Goal: Task Accomplishment & Management: Complete application form

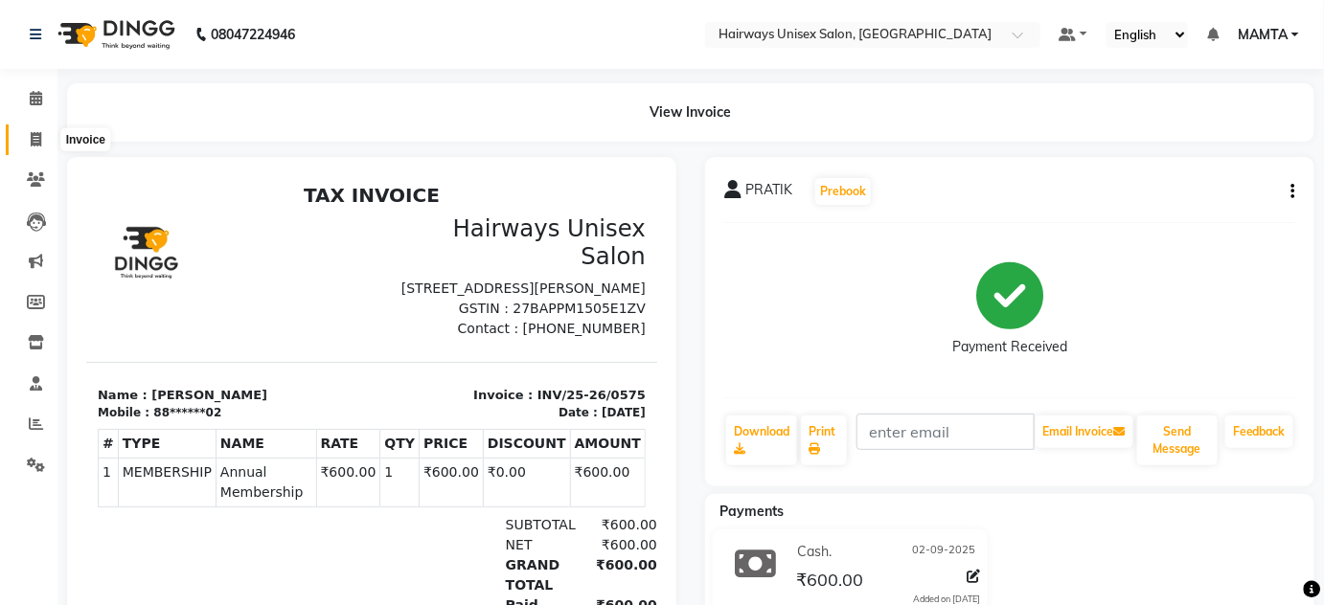
drag, startPoint x: 35, startPoint y: 138, endPoint x: 35, endPoint y: 150, distance: 12.5
click at [35, 140] on icon at bounding box center [36, 139] width 11 height 14
select select "8320"
select select "service"
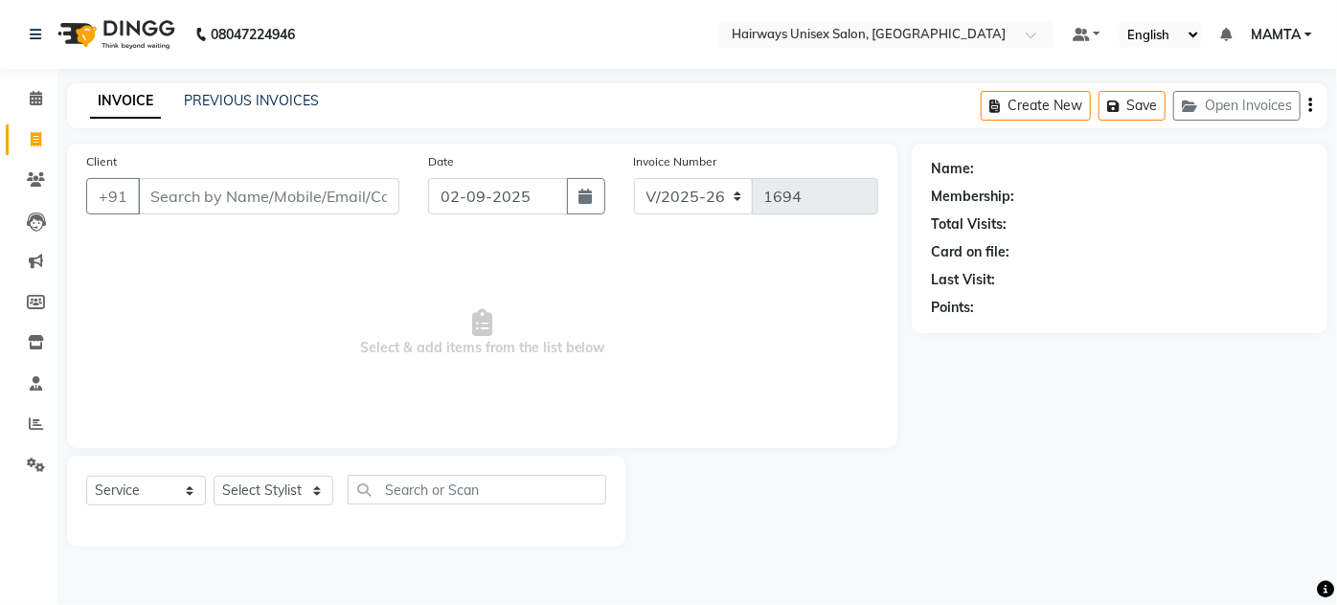
click at [219, 201] on input "Client" at bounding box center [269, 196] width 262 height 36
click at [220, 198] on input "Client" at bounding box center [269, 196] width 262 height 36
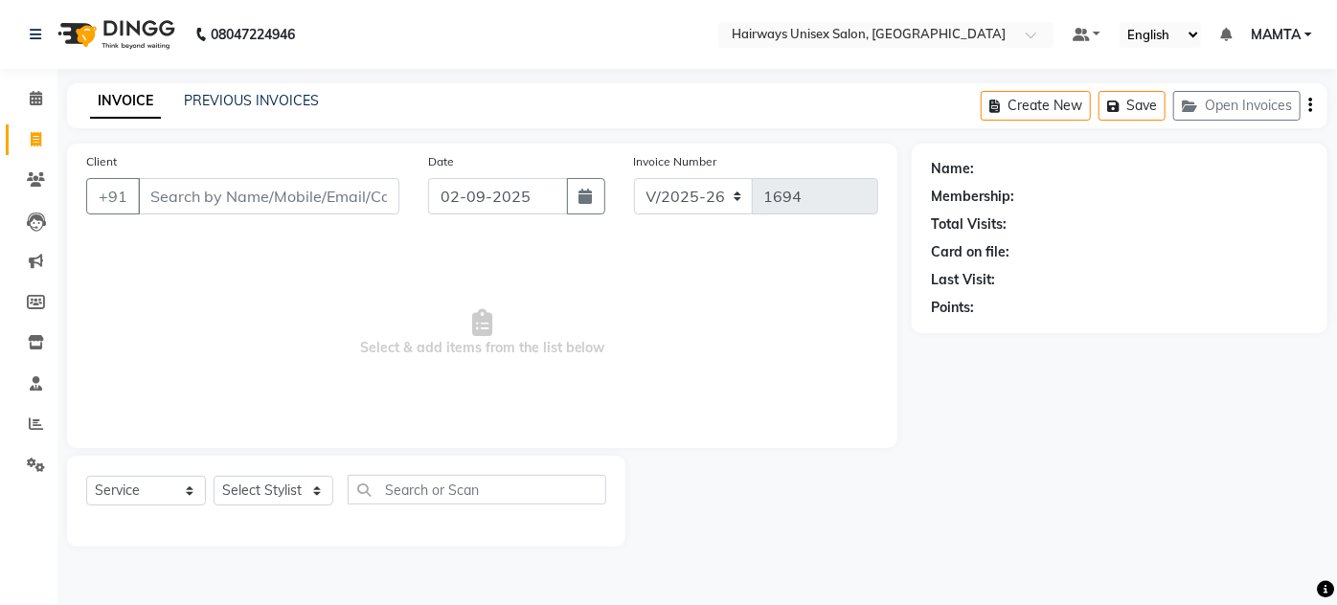
click at [220, 198] on input "Client" at bounding box center [269, 196] width 262 height 36
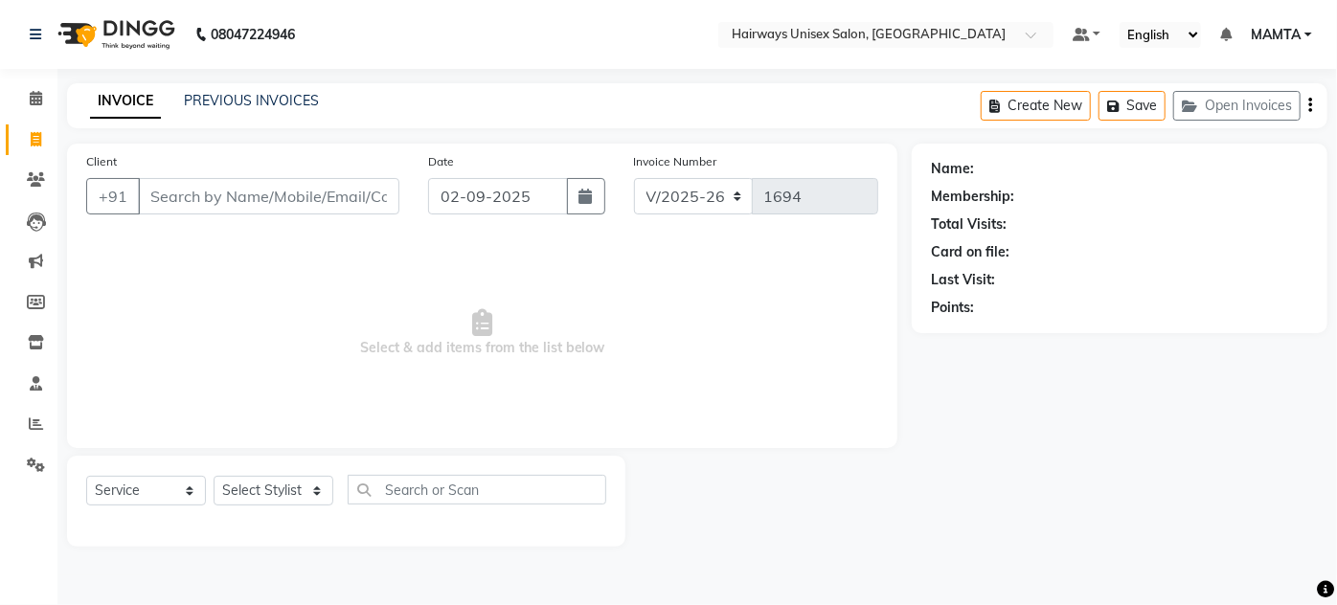
click at [220, 198] on input "Client" at bounding box center [269, 196] width 262 height 36
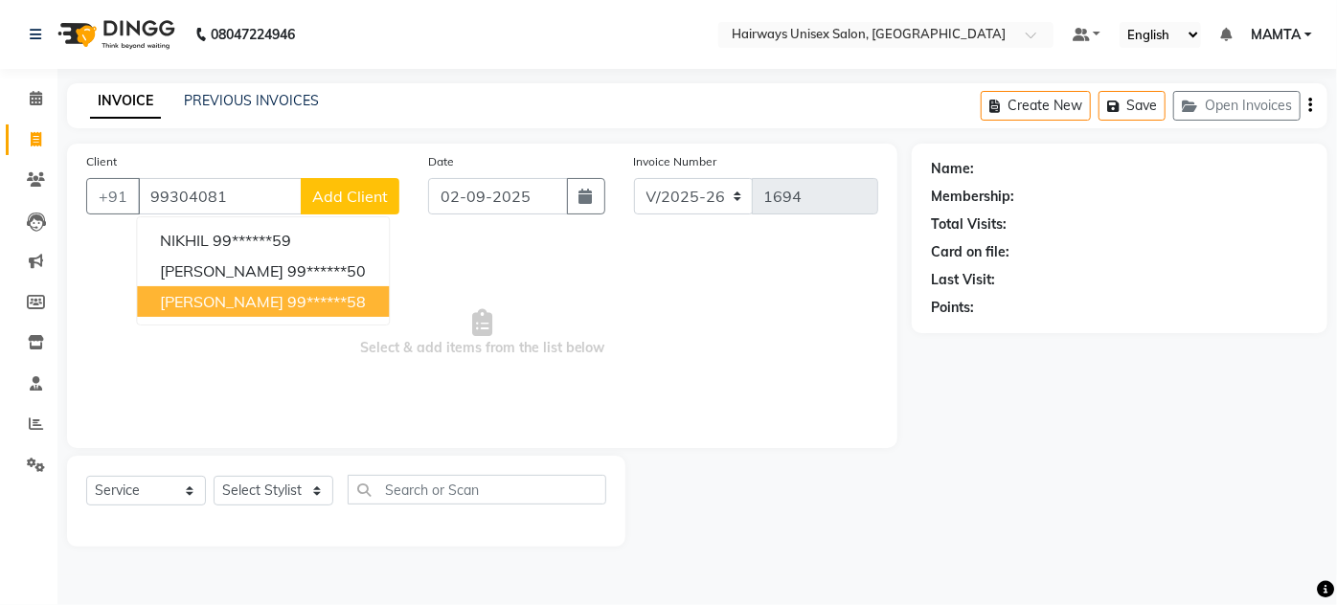
click at [247, 303] on span "[PERSON_NAME]" at bounding box center [222, 301] width 124 height 19
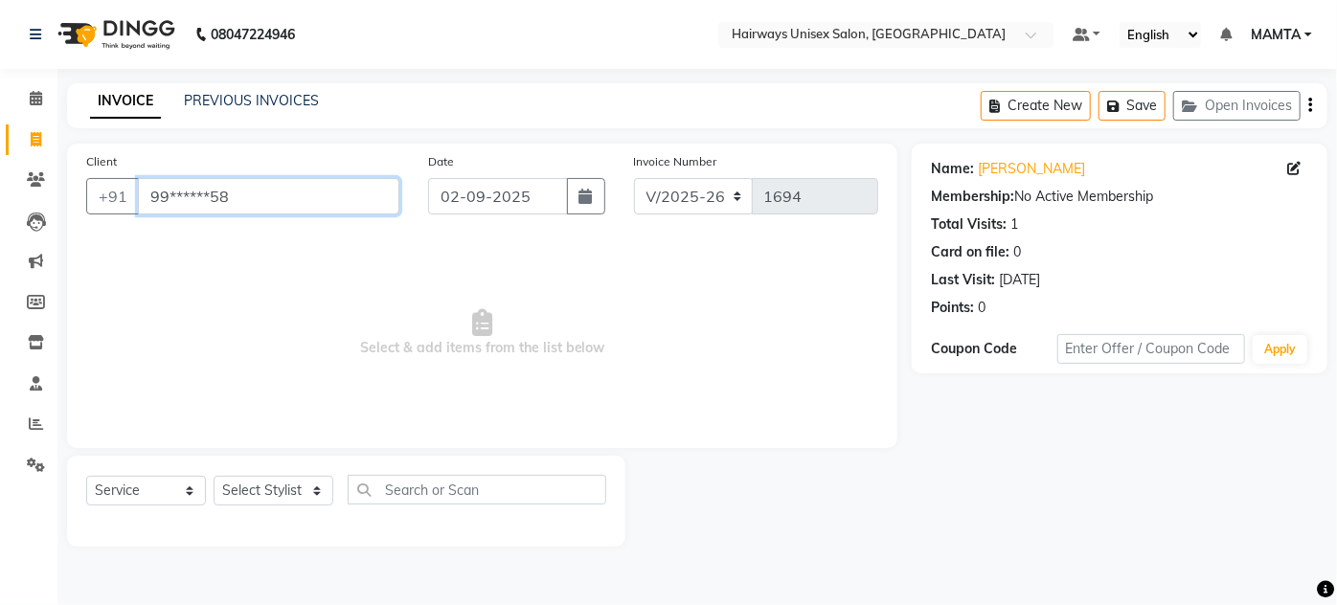
click at [249, 189] on input "99******58" at bounding box center [269, 196] width 262 height 36
click at [238, 198] on input "99******58" at bounding box center [269, 196] width 262 height 36
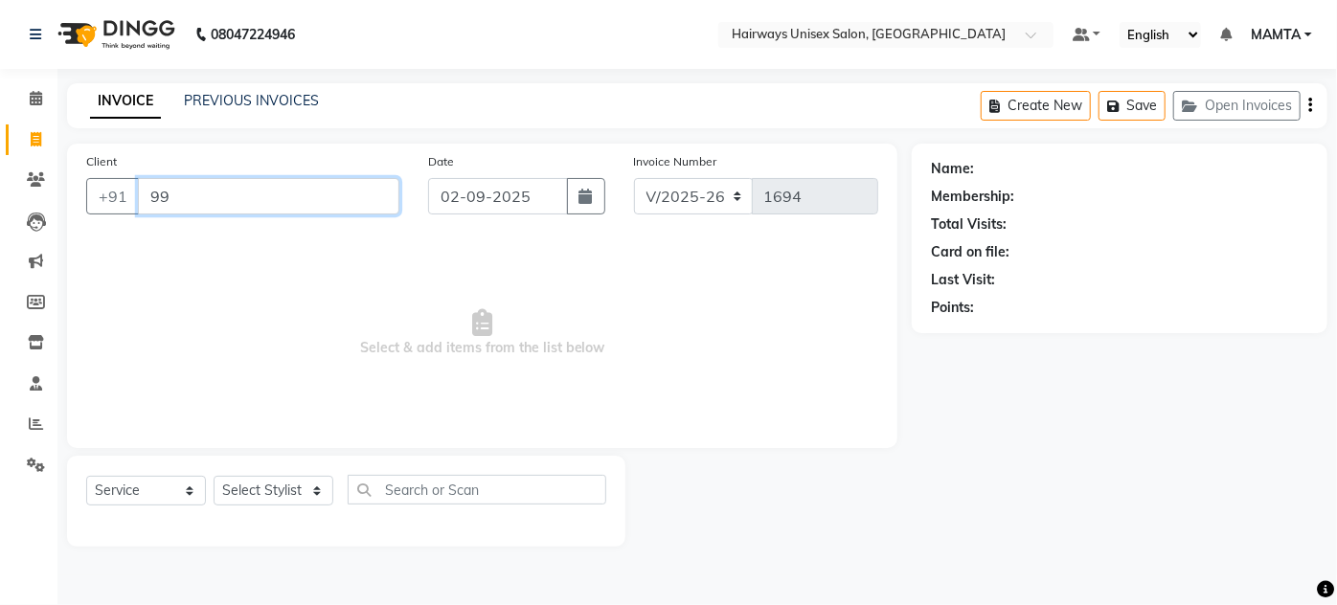
type input "9"
type input "8450918759"
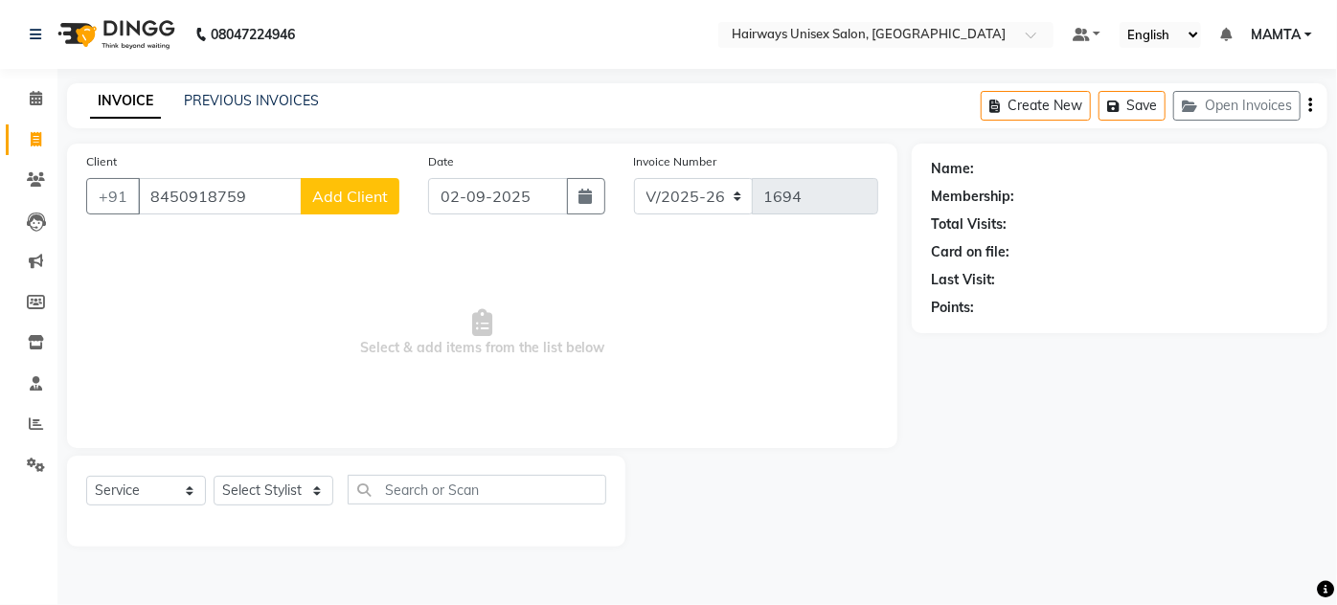
click at [352, 197] on span "Add Client" at bounding box center [350, 196] width 76 height 19
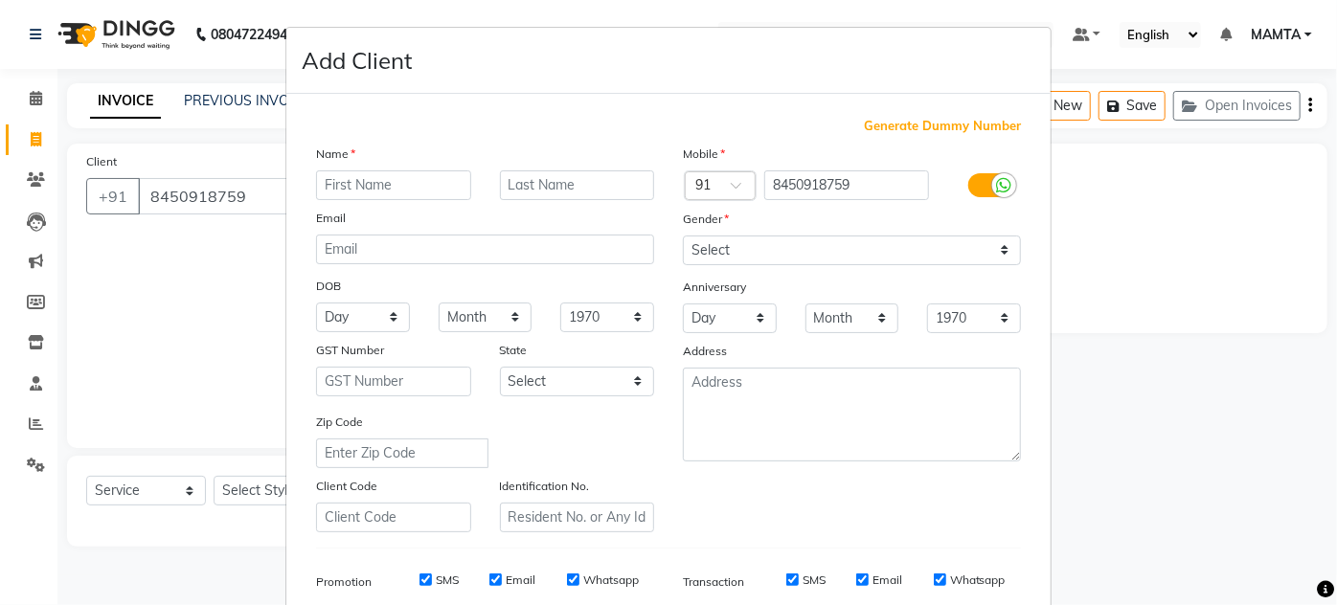
click at [393, 186] on input "text" at bounding box center [393, 186] width 155 height 30
type input "[PERSON_NAME]"
click at [810, 189] on input "8450918759" at bounding box center [848, 186] width 166 height 30
click at [786, 254] on select "Select [DEMOGRAPHIC_DATA] [DEMOGRAPHIC_DATA] Other Prefer Not To Say" at bounding box center [852, 251] width 338 height 30
select select "[DEMOGRAPHIC_DATA]"
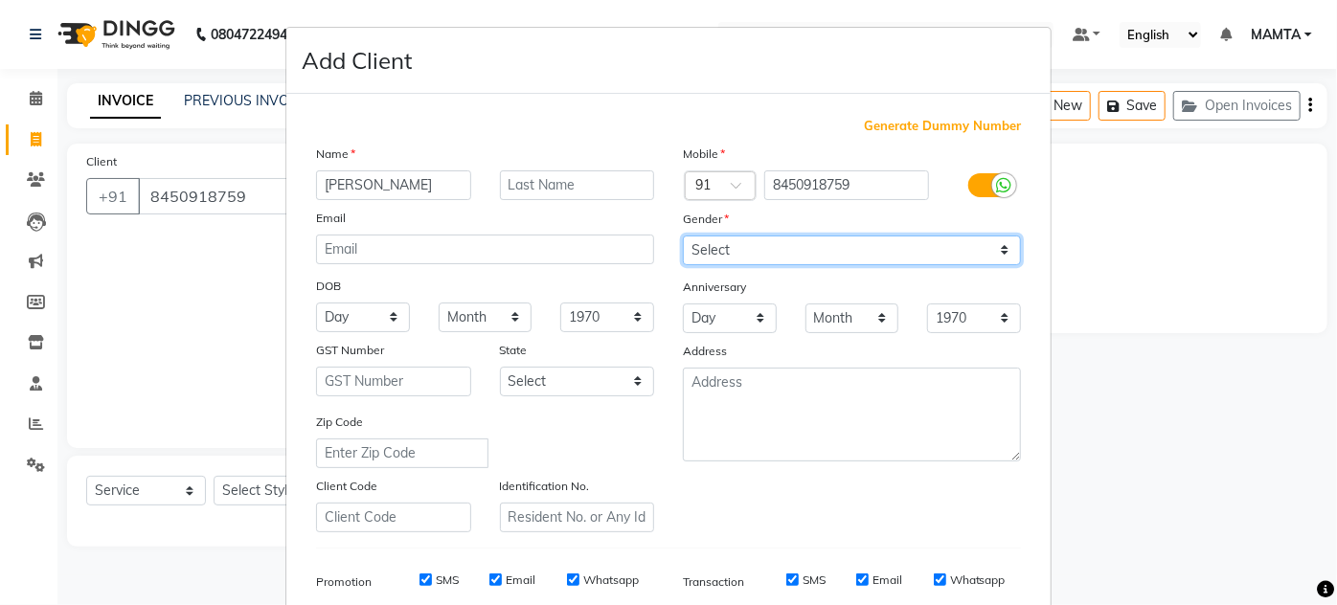
click at [683, 236] on select "Select [DEMOGRAPHIC_DATA] [DEMOGRAPHIC_DATA] Other Prefer Not To Say" at bounding box center [852, 251] width 338 height 30
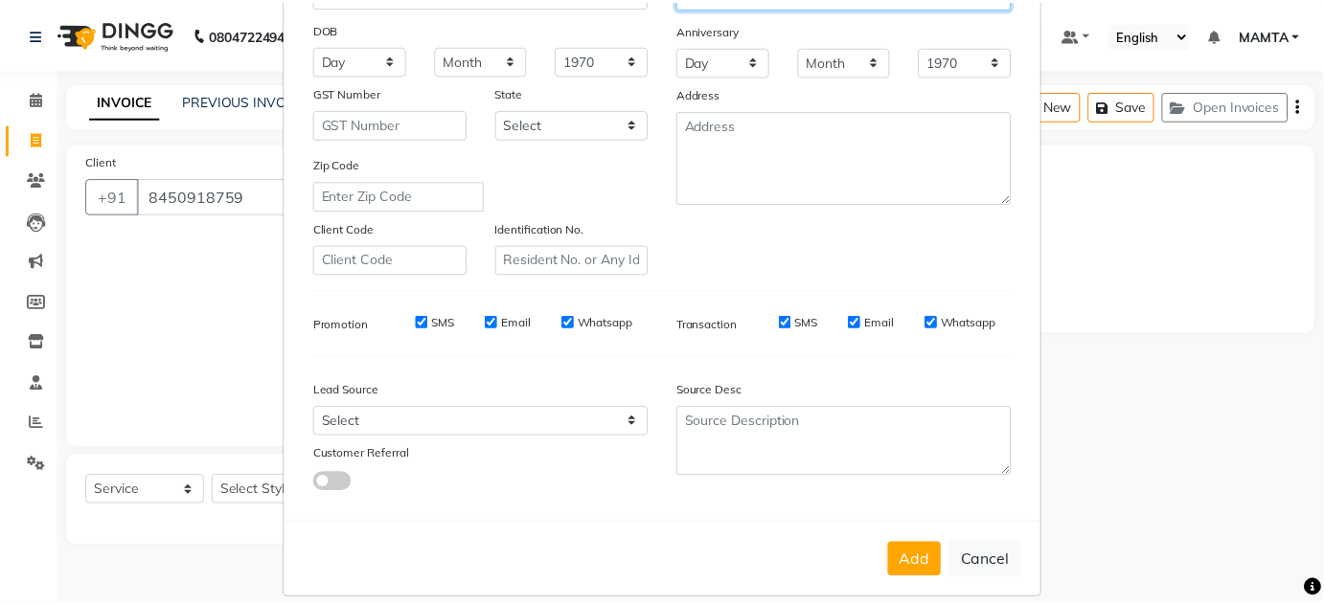
scroll to position [278, 0]
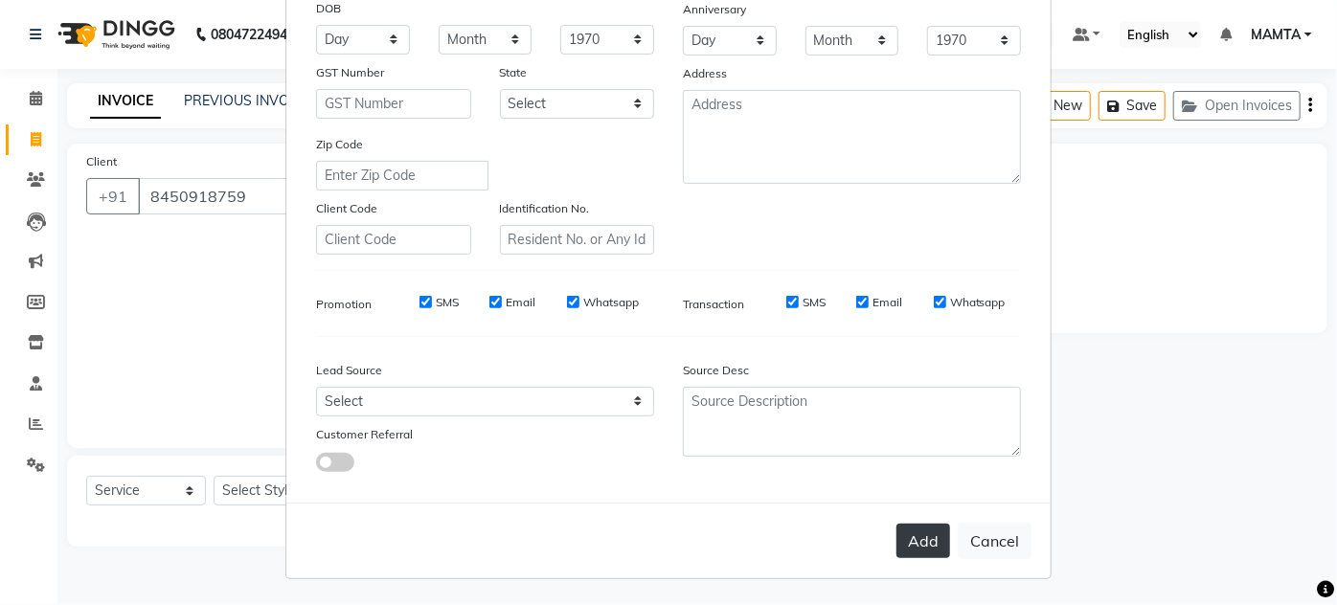
click at [902, 533] on button "Add" at bounding box center [924, 541] width 54 height 34
type input "84******59"
select select
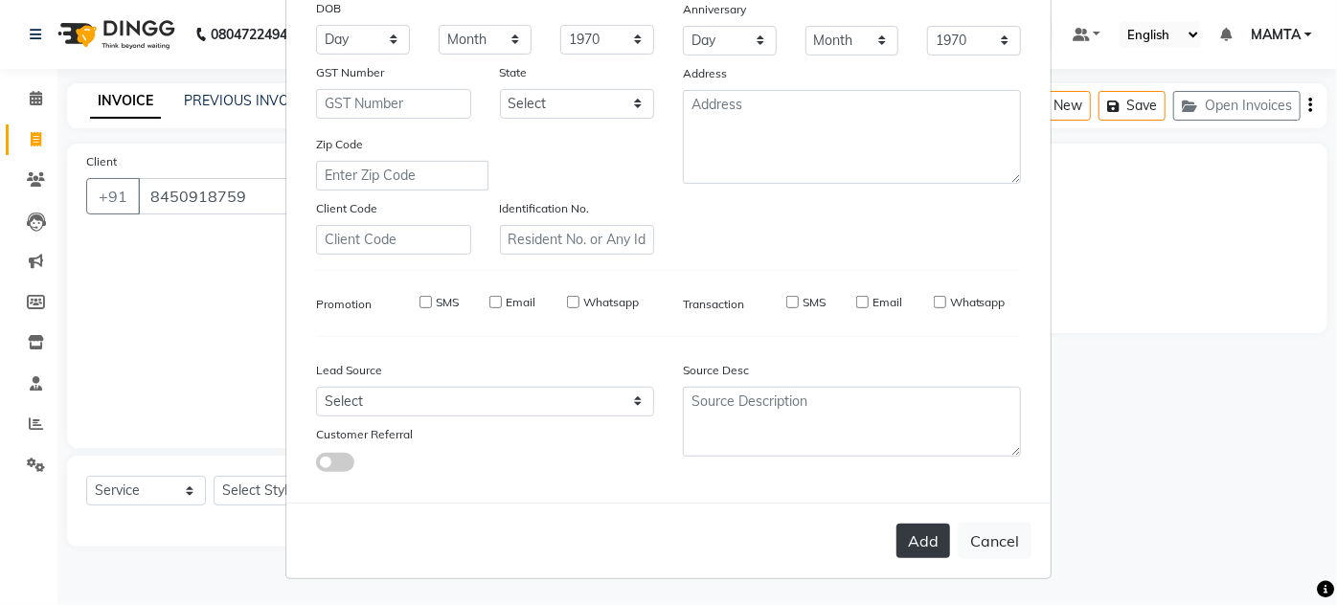
select select
checkbox input "false"
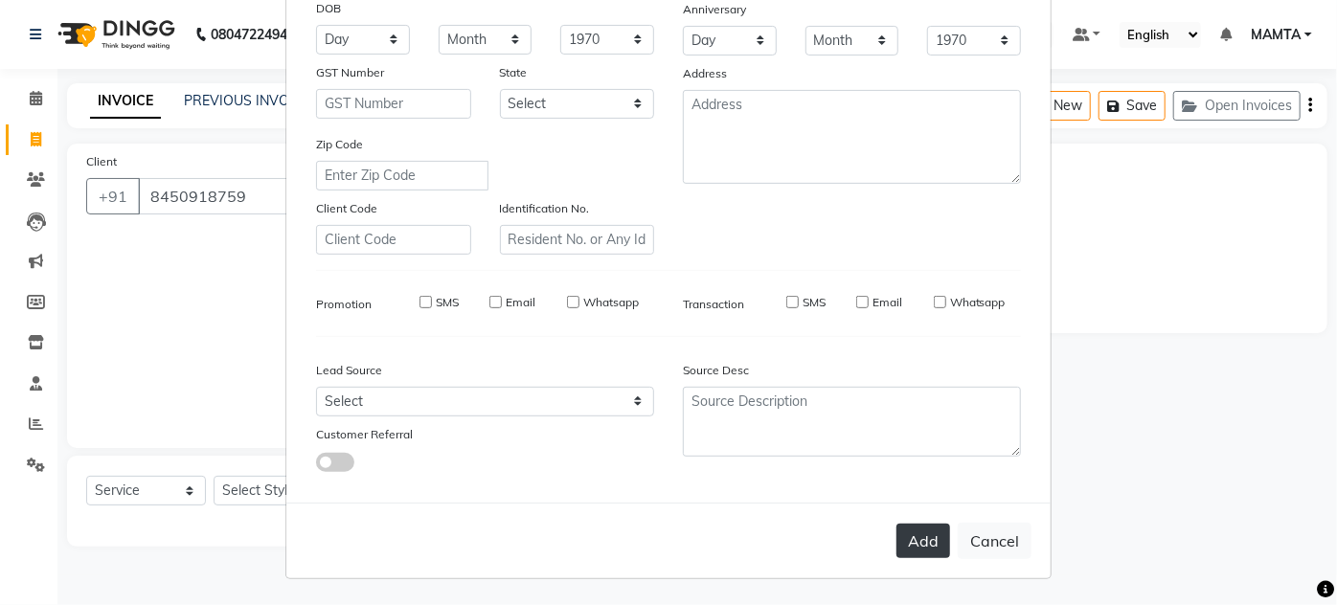
checkbox input "false"
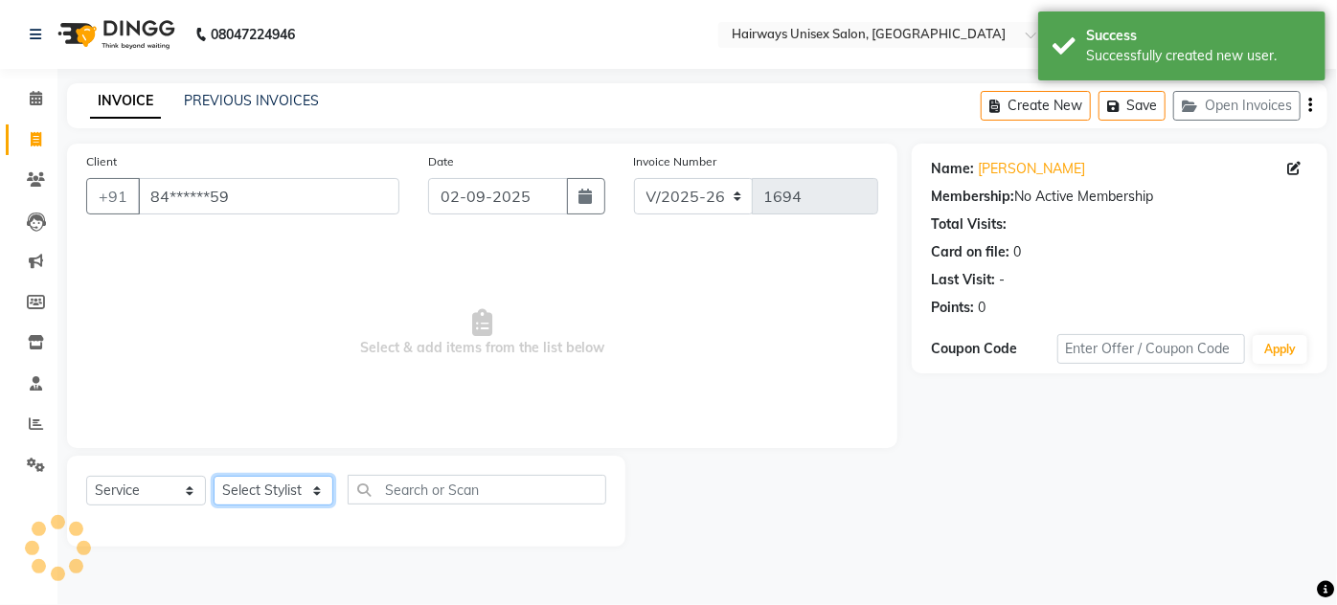
click at [253, 492] on select "Select Stylist [PERSON_NAME] [PERSON_NAME] [PERSON_NAME] MAMTA POOJA [PERSON_NA…" at bounding box center [274, 491] width 120 height 30
select select "81021"
click at [214, 476] on select "Select Stylist [PERSON_NAME] [PERSON_NAME] [PERSON_NAME] MAMTA POOJA [PERSON_NA…" at bounding box center [274, 491] width 120 height 30
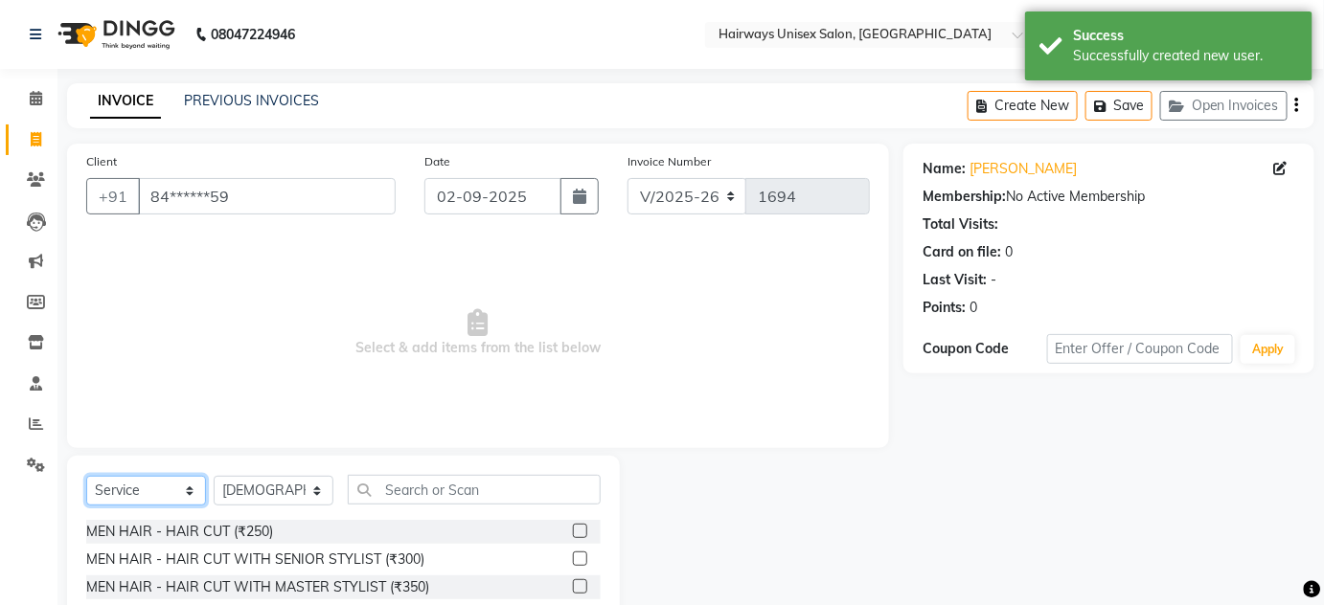
click at [172, 500] on select "Select Service Product Membership Package Voucher Prepaid Gift Card" at bounding box center [146, 491] width 120 height 30
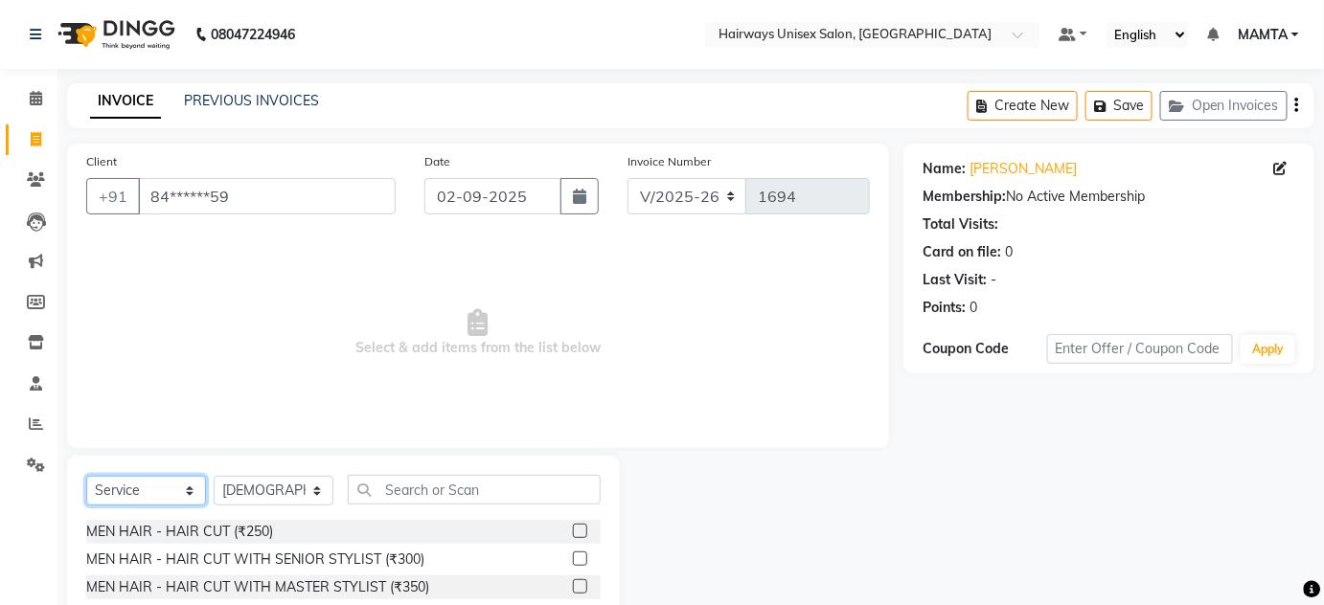
select select "membership"
click at [86, 476] on select "Select Service Product Membership Package Voucher Prepaid Gift Card" at bounding box center [146, 491] width 120 height 30
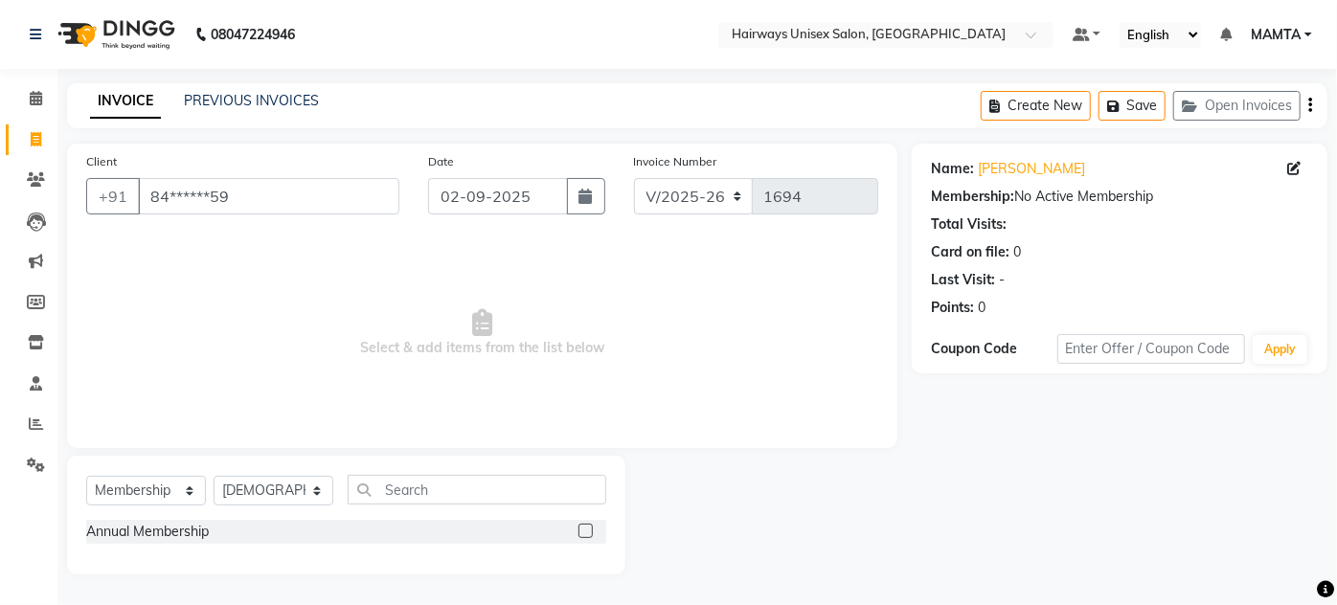
click at [1312, 105] on icon "button" at bounding box center [1311, 105] width 4 height 1
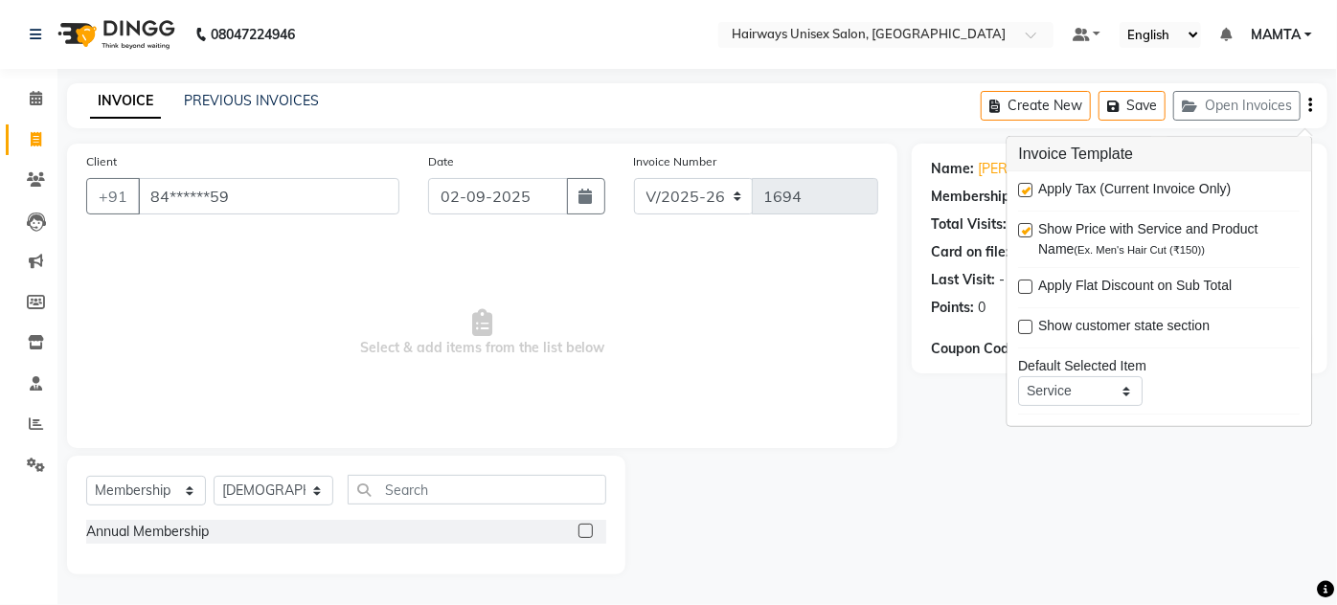
click at [1027, 188] on label at bounding box center [1026, 190] width 14 height 14
click at [1027, 188] on input "checkbox" at bounding box center [1025, 191] width 12 height 12
checkbox input "false"
click at [702, 195] on select "INV/25-26 V/2025-26" at bounding box center [694, 196] width 120 height 36
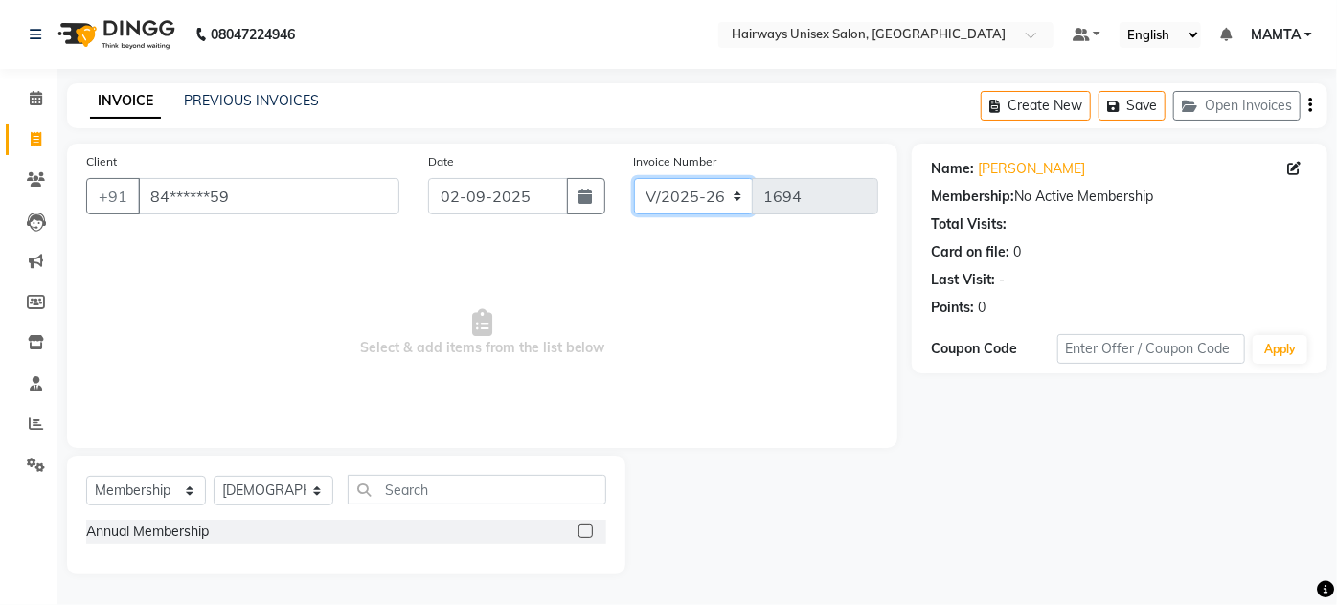
select select "8645"
click at [634, 178] on select "INV/25-26 V/2025-26" at bounding box center [694, 196] width 120 height 36
type input "0576"
click at [583, 531] on label at bounding box center [586, 531] width 14 height 14
click at [583, 531] on input "checkbox" at bounding box center [585, 532] width 12 height 12
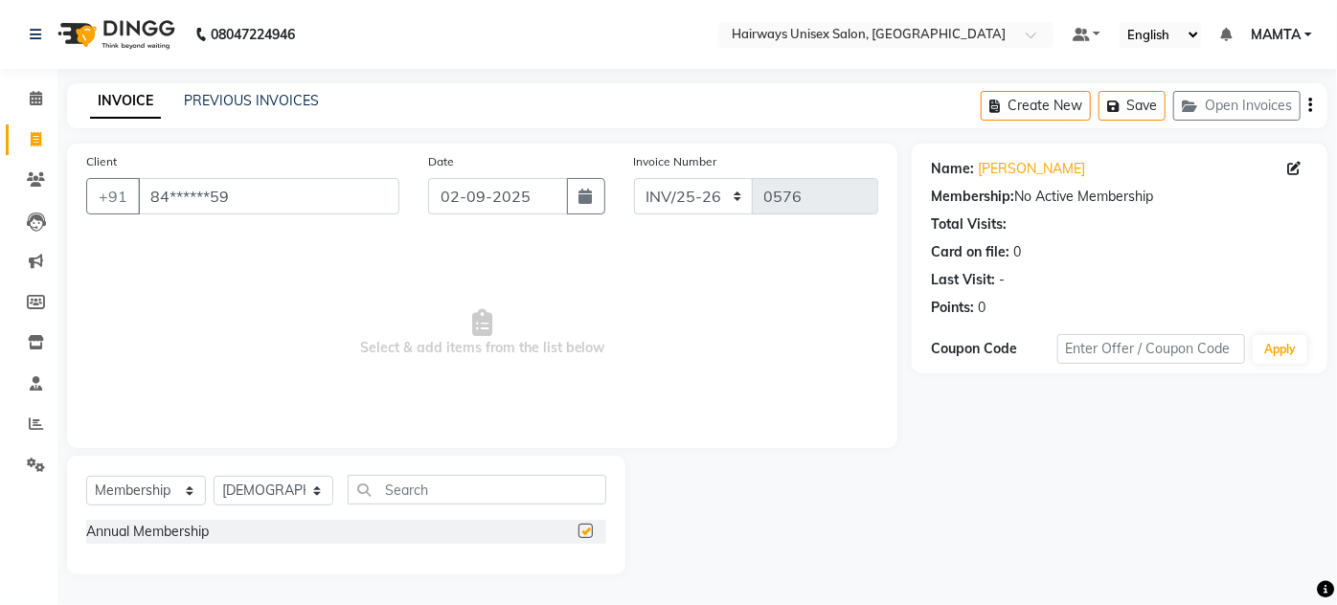
select select "select"
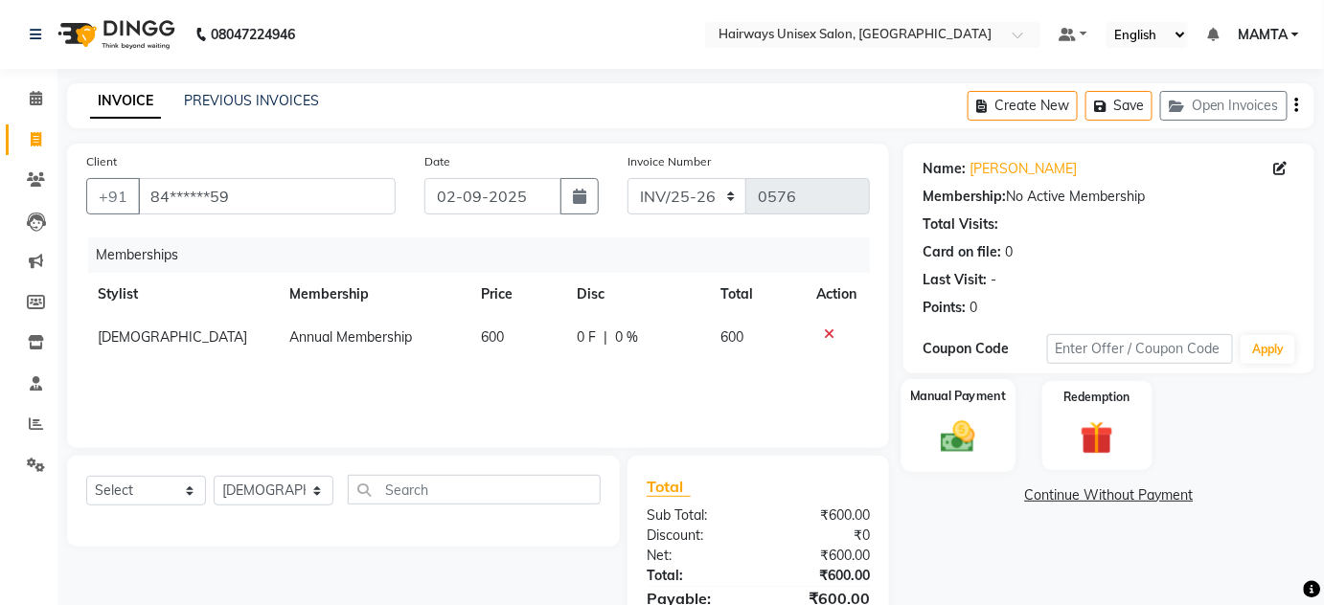
click at [962, 433] on img at bounding box center [958, 437] width 56 height 39
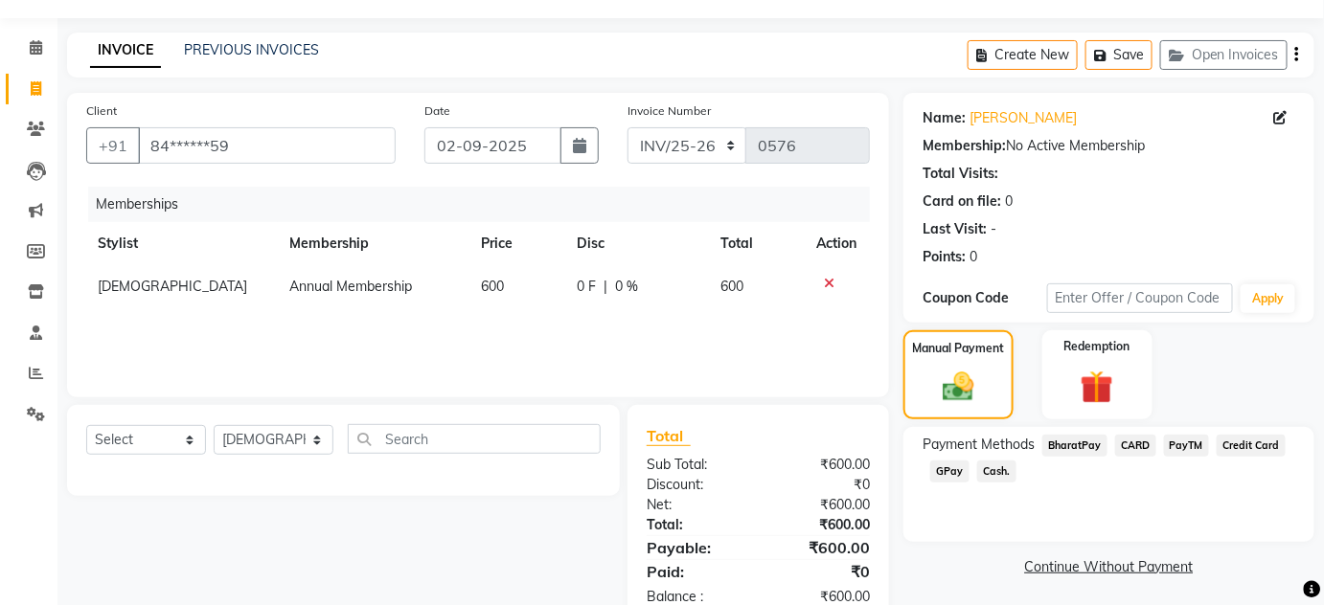
scroll to position [100, 0]
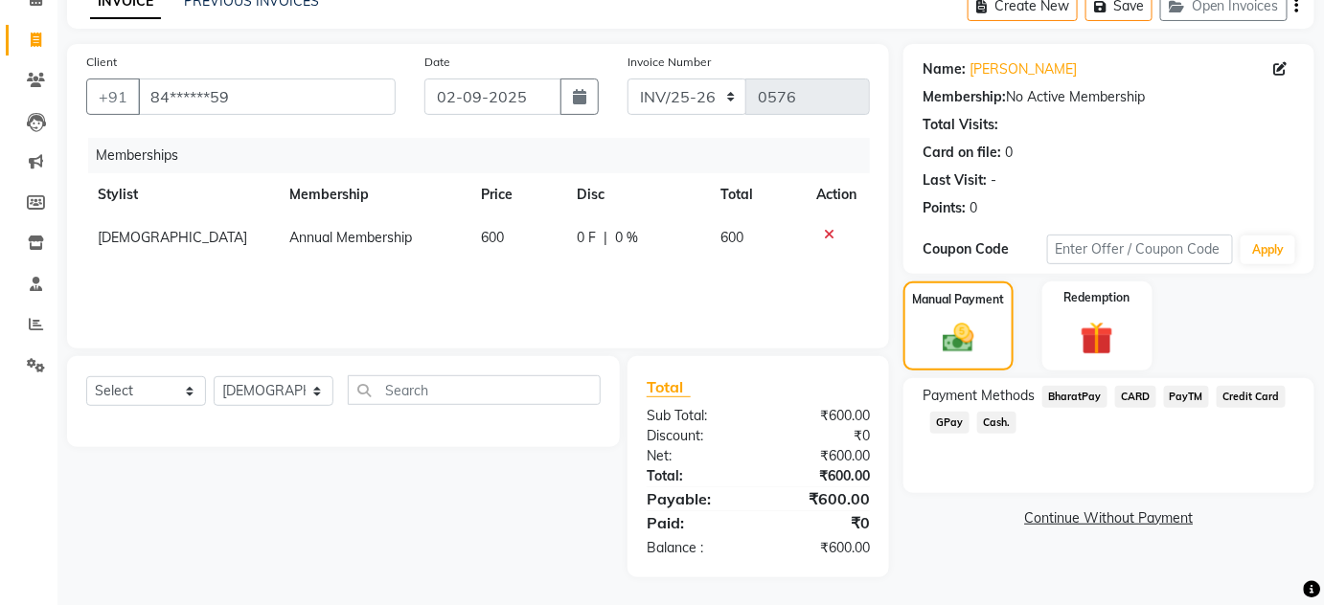
click at [991, 424] on span "Cash." at bounding box center [996, 423] width 39 height 22
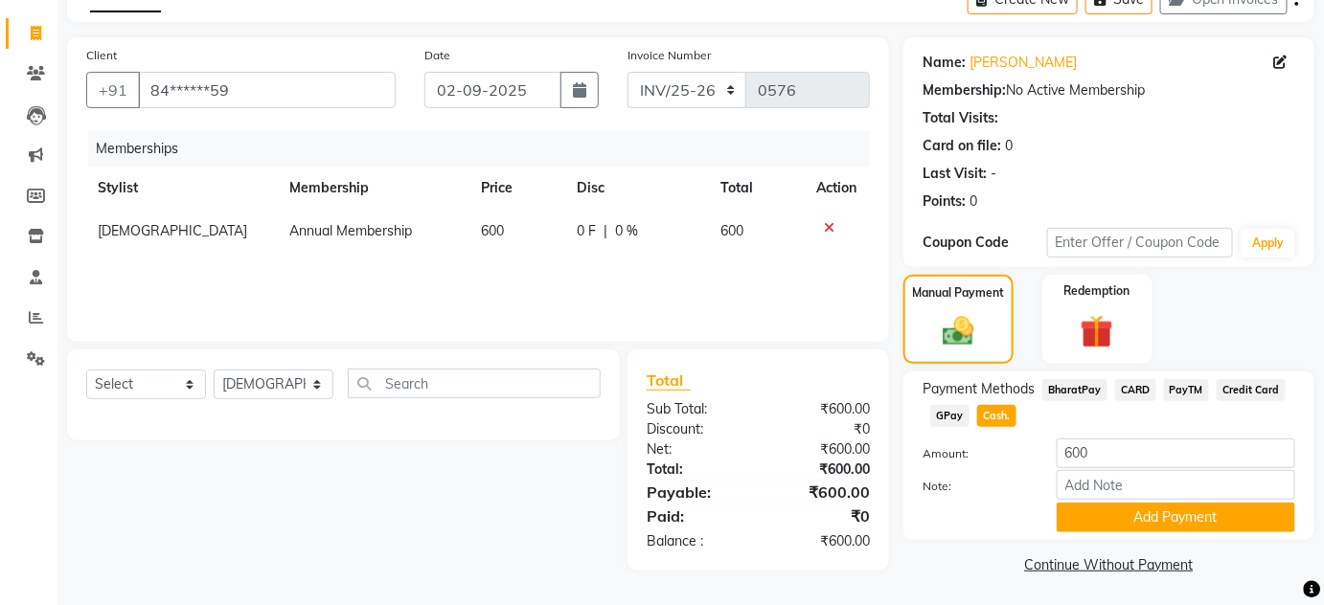
scroll to position [107, 0]
click at [1114, 517] on button "Add Payment" at bounding box center [1176, 517] width 239 height 30
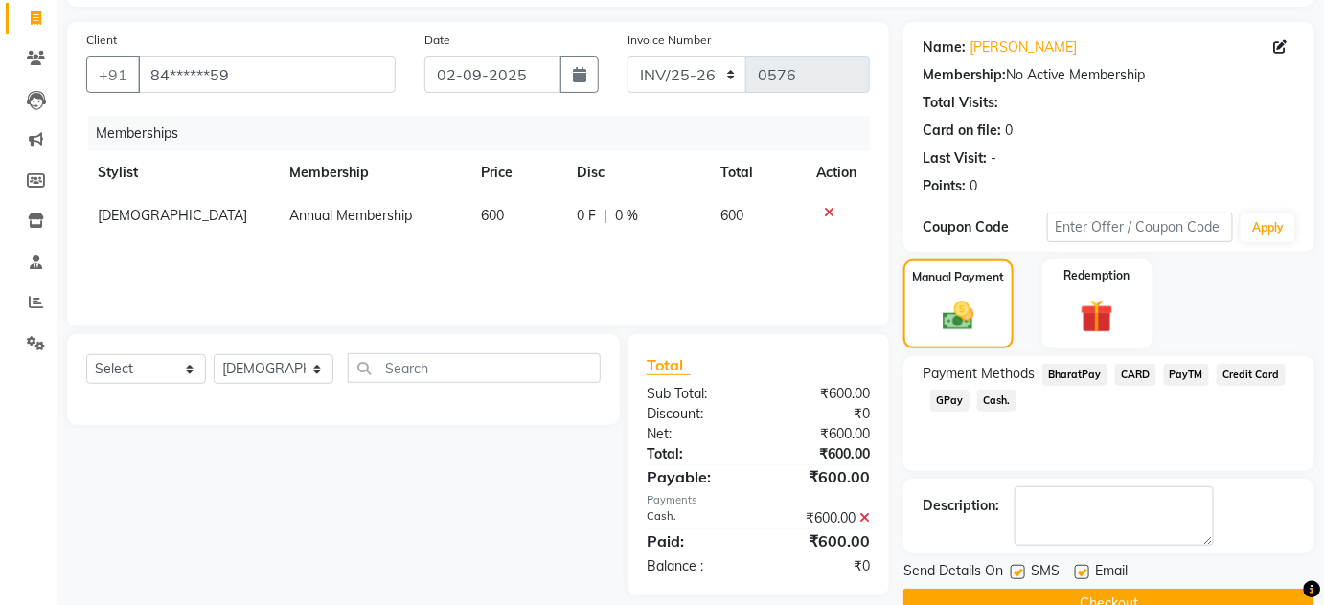
scroll to position [162, 0]
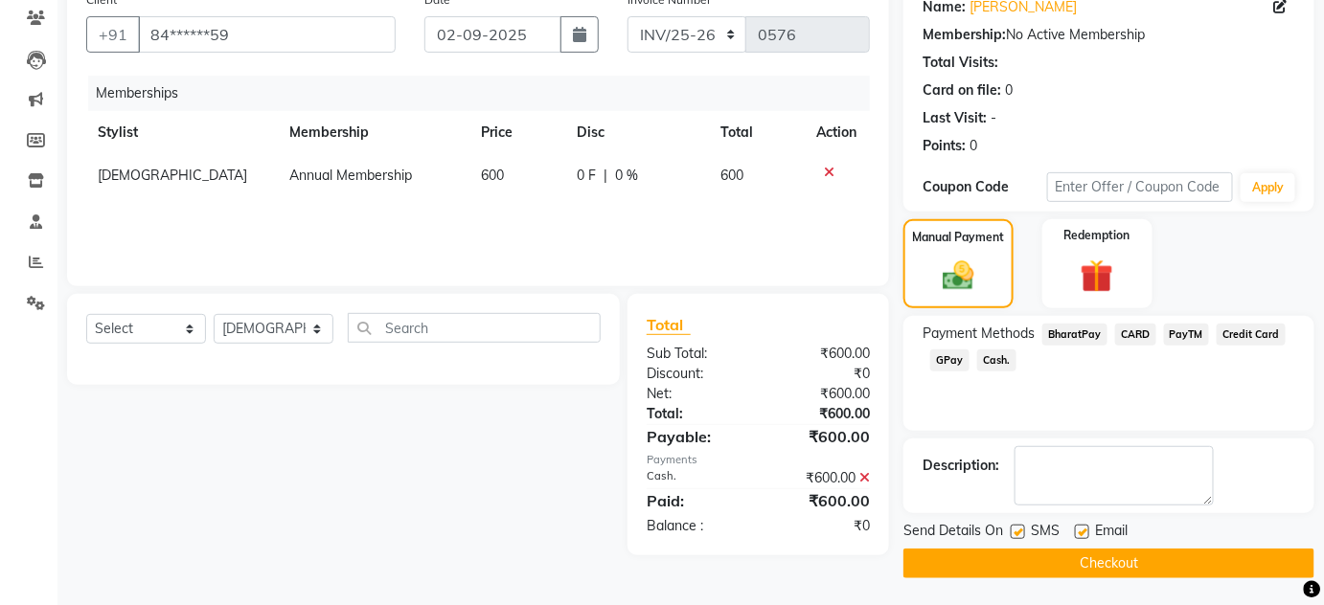
click at [1103, 555] on button "Checkout" at bounding box center [1108, 564] width 411 height 30
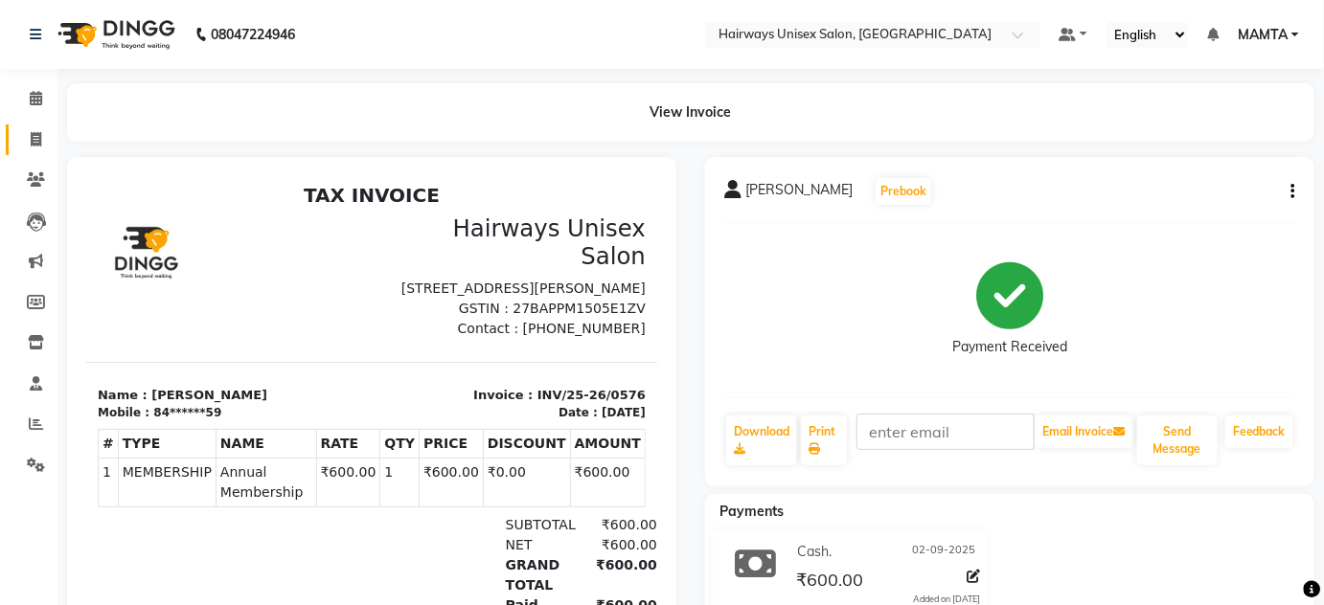
click at [42, 127] on link "Invoice" at bounding box center [29, 141] width 46 height 32
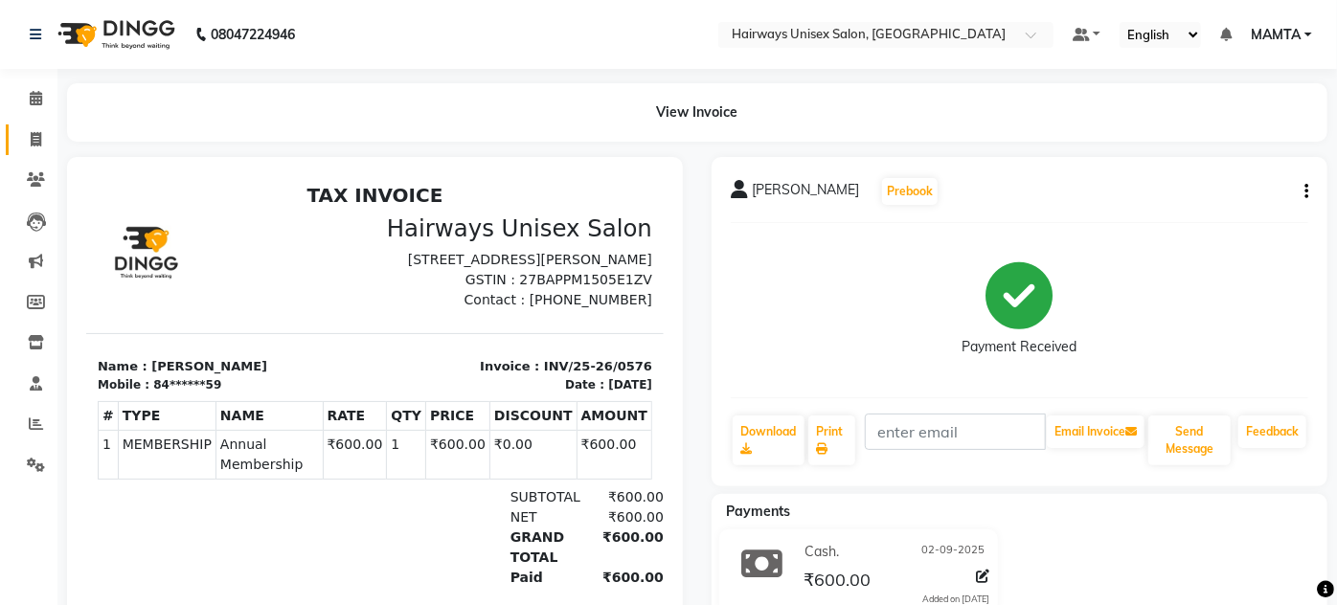
select select "8320"
select select "service"
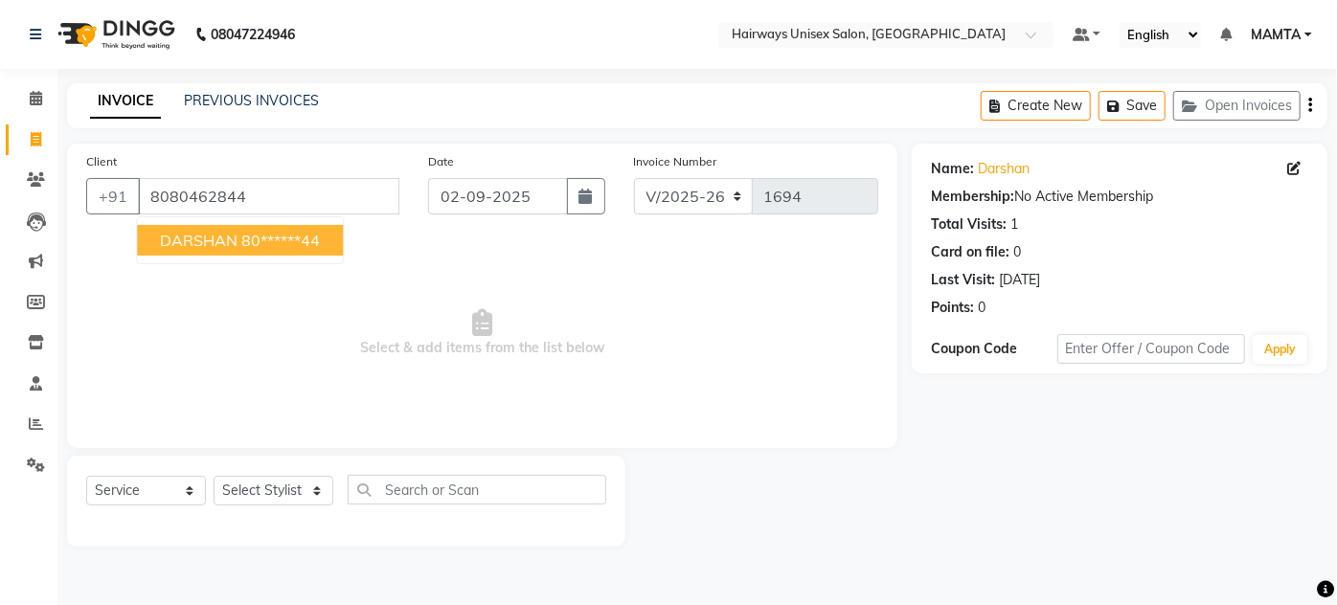
click at [170, 240] on span "DARSHAN" at bounding box center [199, 240] width 78 height 19
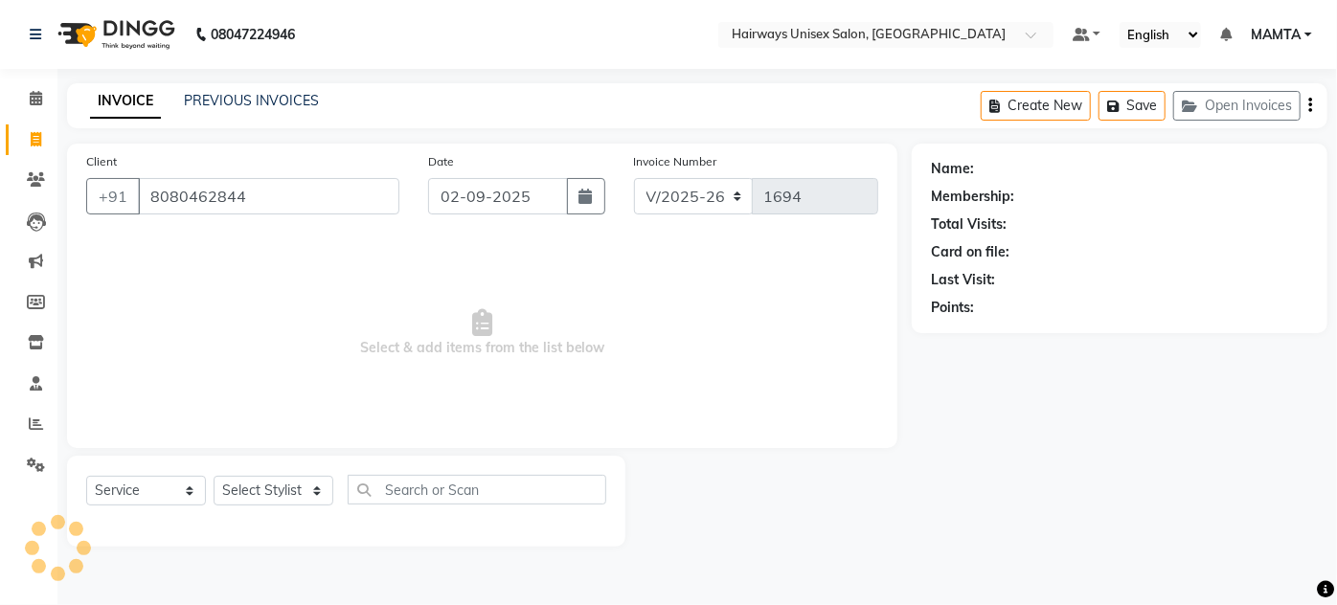
type input "80******44"
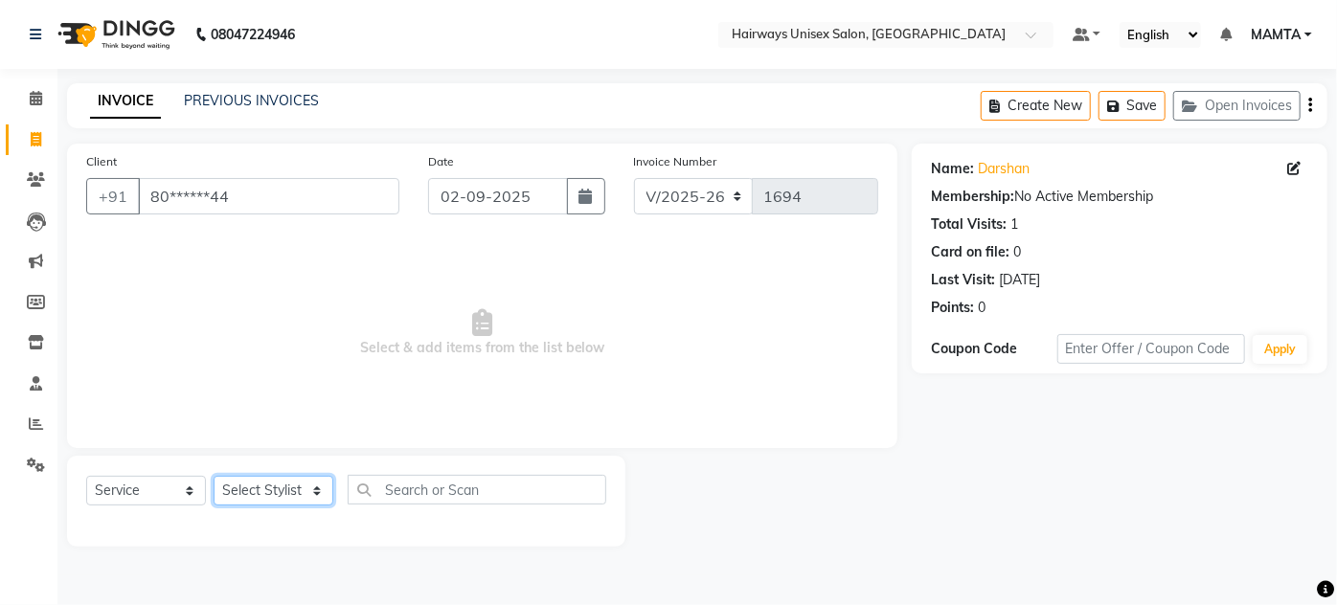
click at [250, 490] on select "Select Stylist [PERSON_NAME] [PERSON_NAME] [PERSON_NAME] MAMTA POOJA [PERSON_NA…" at bounding box center [274, 491] width 120 height 30
select select "80508"
click at [214, 476] on select "Select Stylist [PERSON_NAME] [PERSON_NAME] [PERSON_NAME] MAMTA POOJA [PERSON_NA…" at bounding box center [274, 491] width 120 height 30
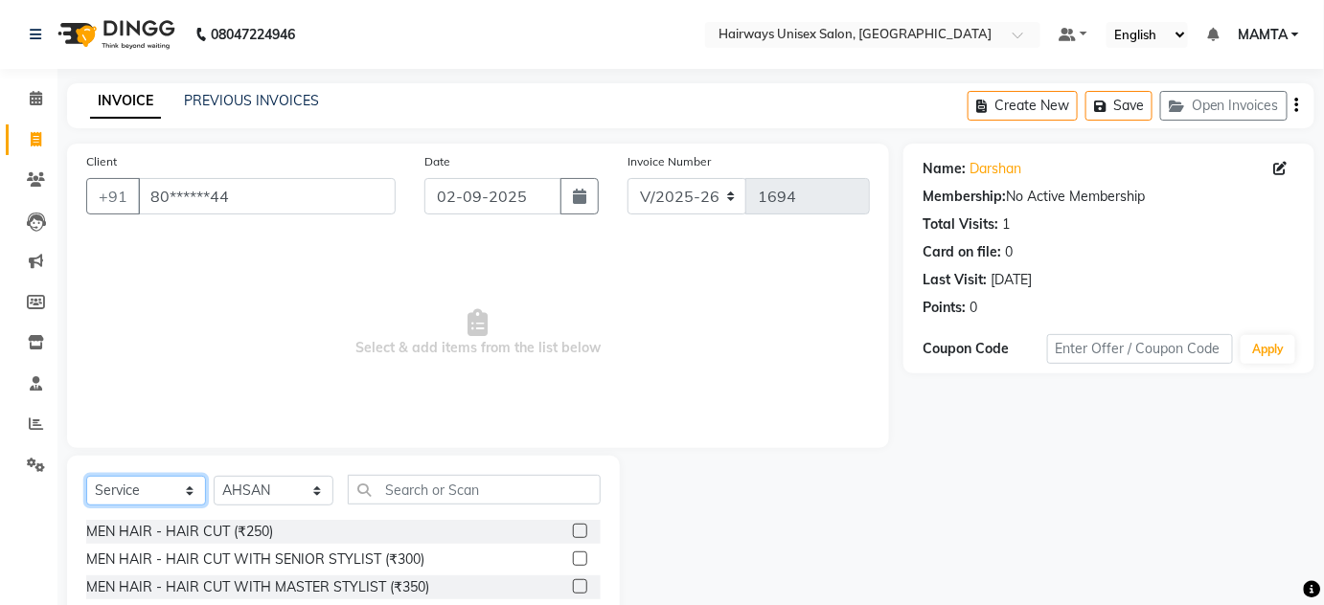
click at [134, 484] on select "Select Service Product Membership Package Voucher Prepaid Gift Card" at bounding box center [146, 491] width 120 height 30
click at [86, 476] on select "Select Service Product Membership Package Voucher Prepaid Gift Card" at bounding box center [146, 491] width 120 height 30
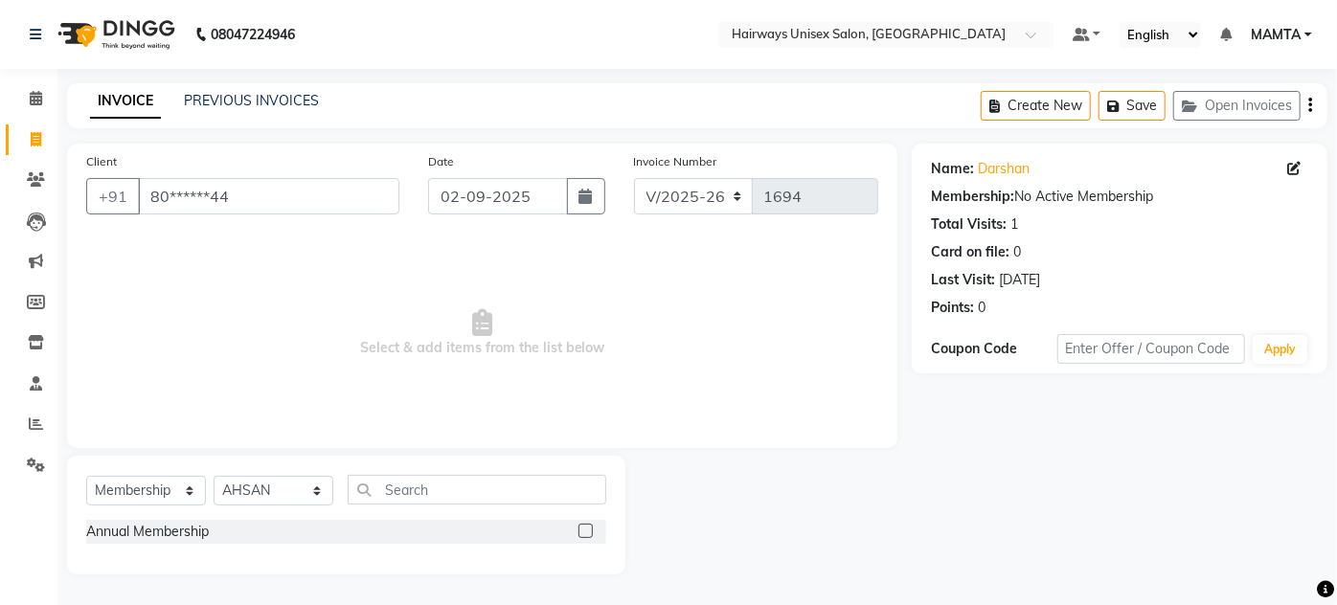
click at [583, 531] on label at bounding box center [586, 531] width 14 height 14
click at [583, 531] on input "checkbox" at bounding box center [585, 532] width 12 height 12
select select "select"
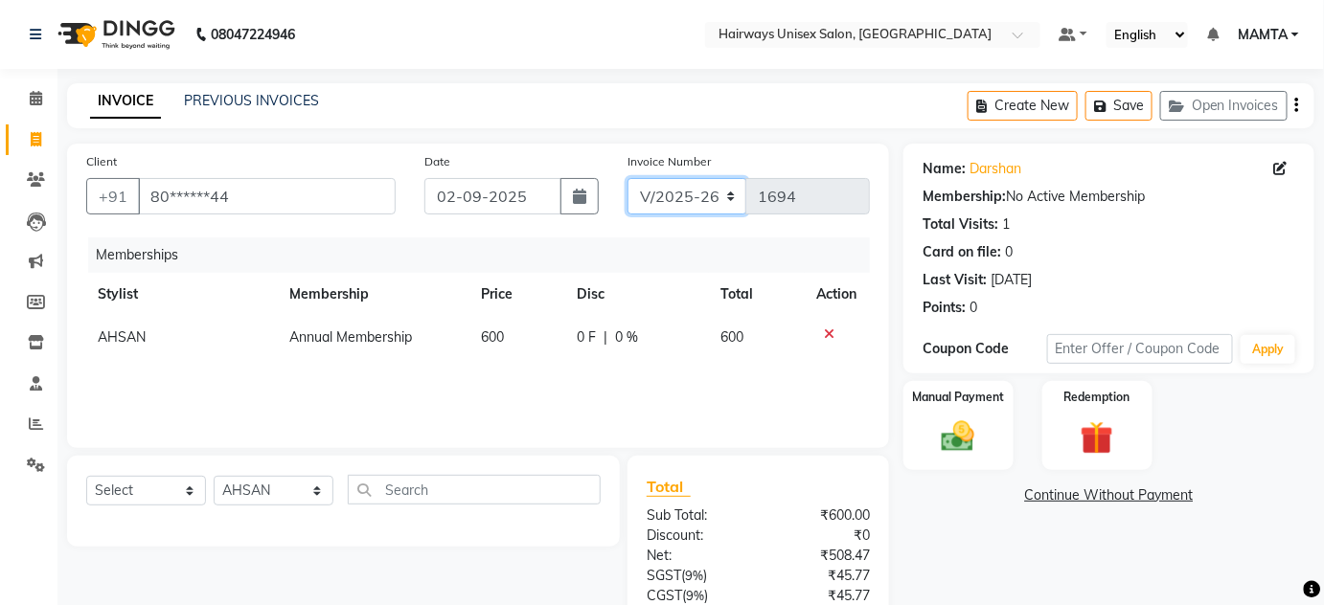
click at [651, 199] on select "INV/25-26 V/2025-26" at bounding box center [688, 196] width 120 height 36
select select "8645"
click at [628, 178] on select "INV/25-26 V/2025-26" at bounding box center [688, 196] width 120 height 36
type input "0577"
click at [1295, 106] on icon "button" at bounding box center [1297, 105] width 4 height 1
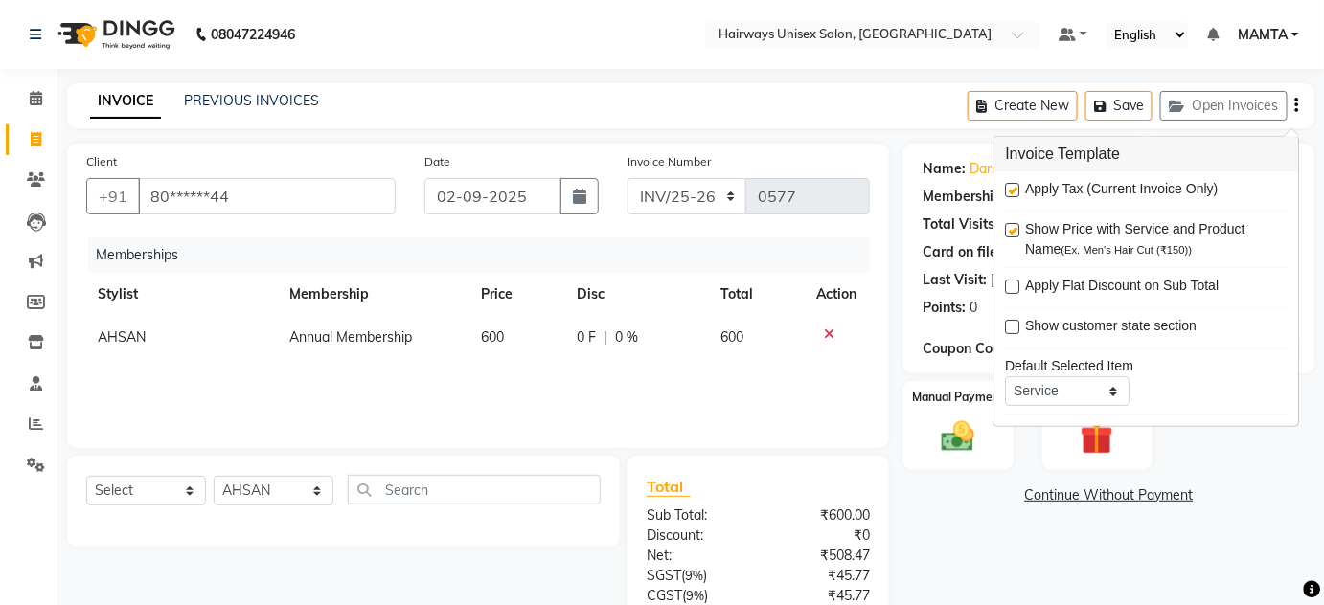
click at [1013, 193] on label at bounding box center [1013, 190] width 14 height 14
click at [1013, 193] on input "checkbox" at bounding box center [1012, 191] width 12 height 12
checkbox input "false"
click at [949, 442] on img at bounding box center [958, 437] width 56 height 39
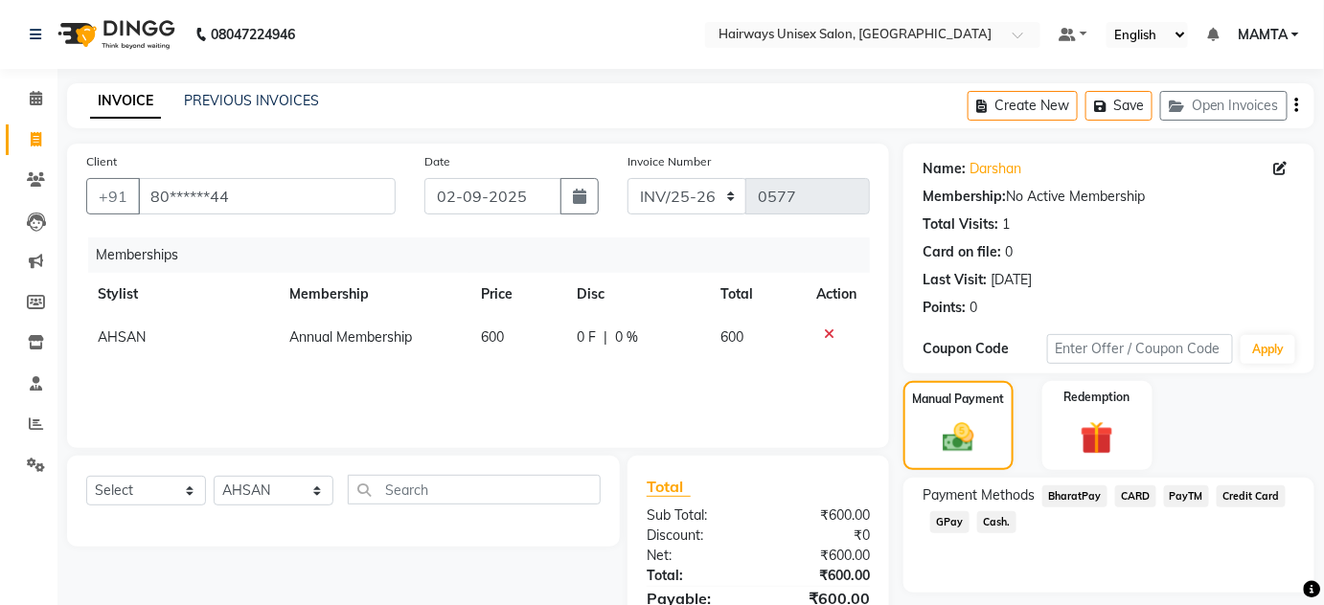
click at [990, 520] on span "Cash." at bounding box center [996, 523] width 39 height 22
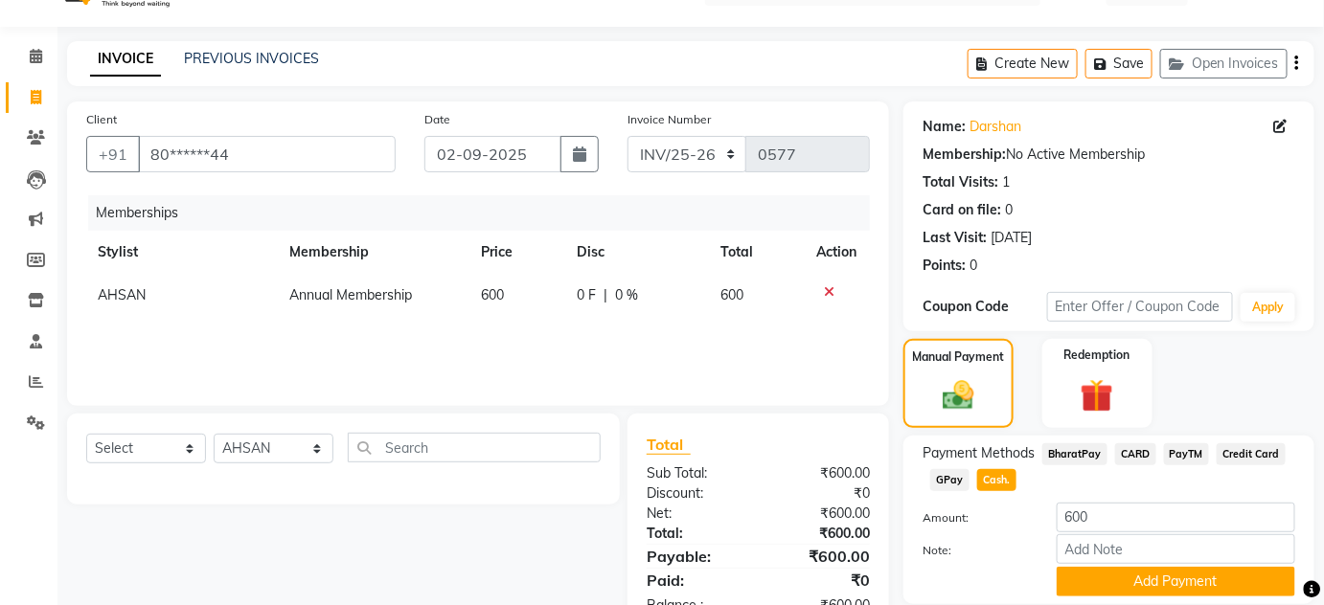
scroll to position [107, 0]
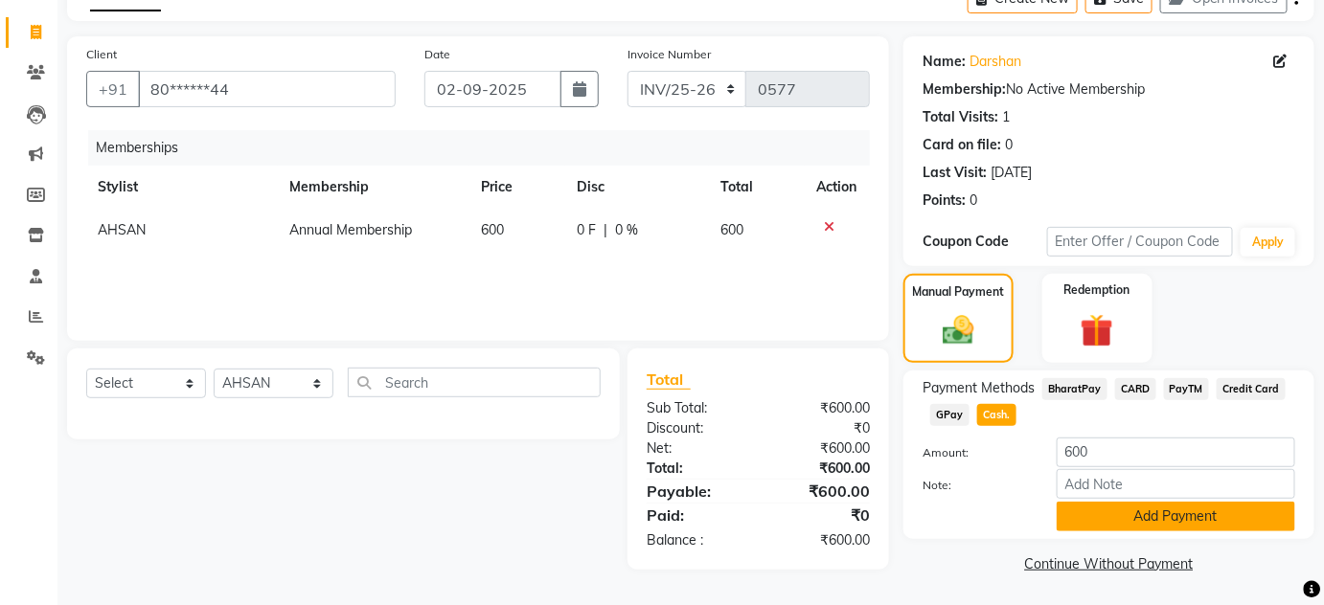
click at [1066, 517] on button "Add Payment" at bounding box center [1176, 517] width 239 height 30
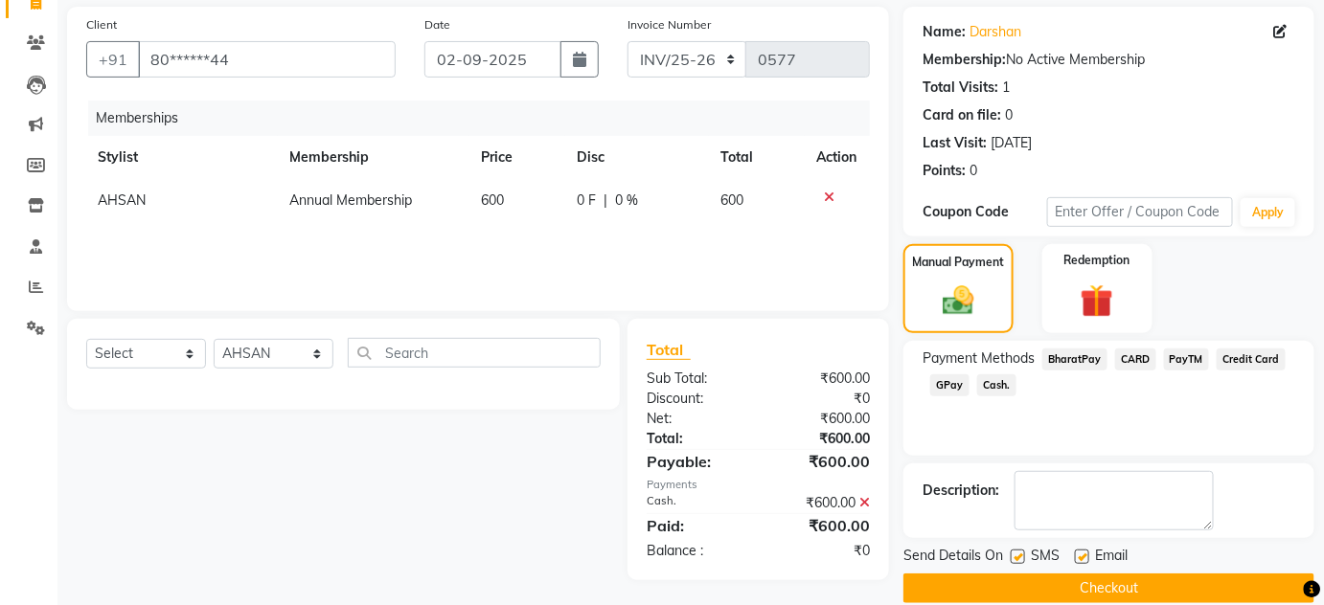
scroll to position [162, 0]
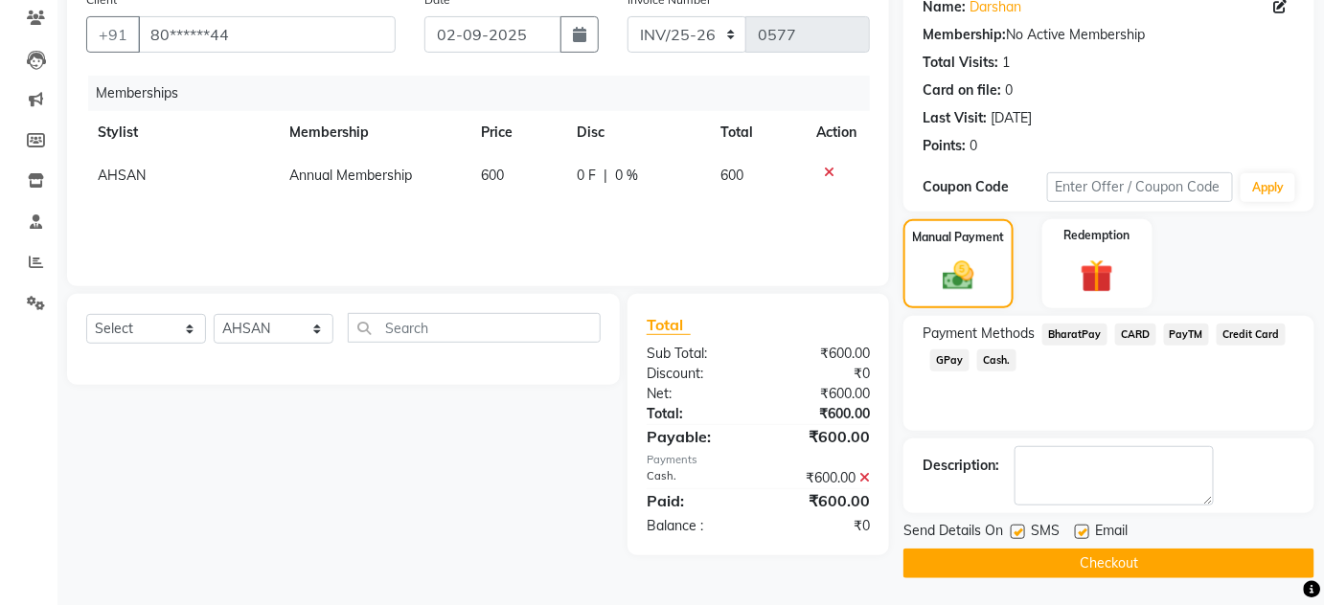
click at [960, 553] on button "Checkout" at bounding box center [1108, 564] width 411 height 30
